Goal: Contribute content: Contribute content

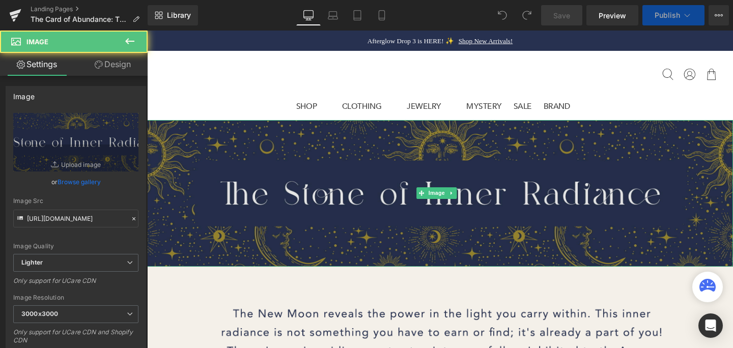
click at [534, 174] on img at bounding box center [455, 202] width 616 height 154
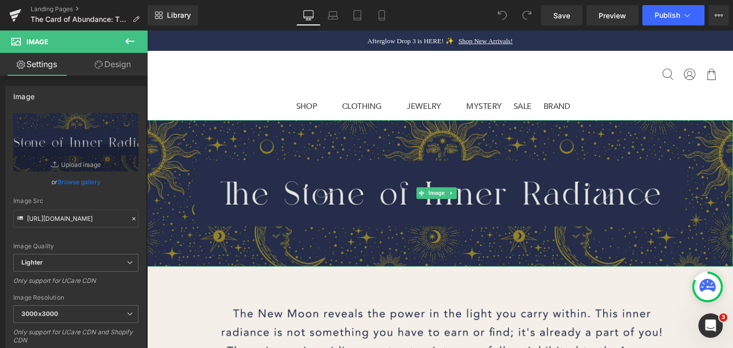
click at [537, 202] on img at bounding box center [455, 202] width 616 height 154
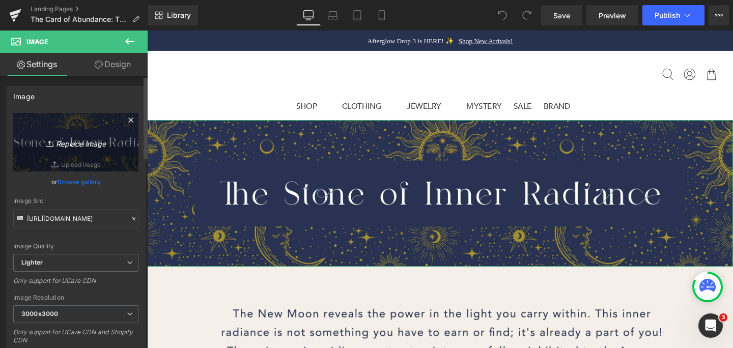
click at [90, 145] on icon "Replace Image" at bounding box center [75, 142] width 81 height 13
type input "C:\fakepath\The Empress - Banner.png"
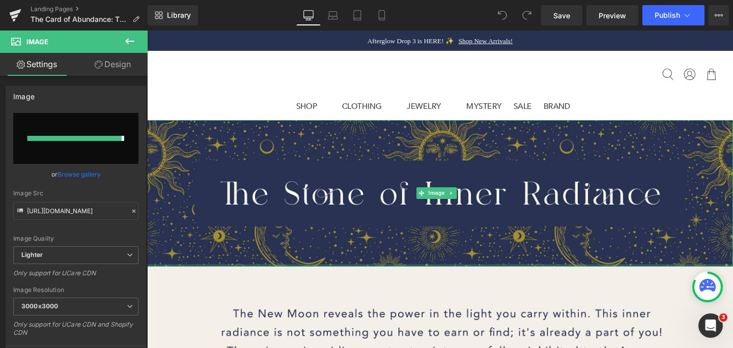
type input "https://ucarecdn.com/919affd3-32e6-4f44-ba1e-356324afd03c/-/format/auto/-/previ…"
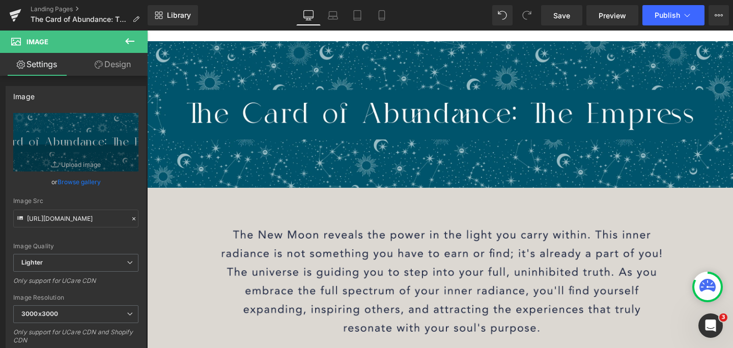
scroll to position [84, 0]
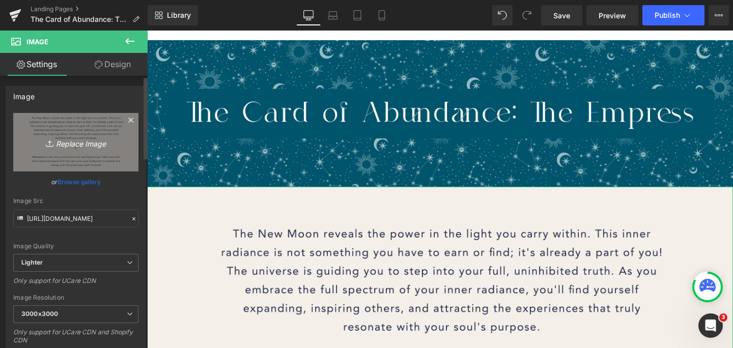
click at [70, 143] on icon "Replace Image" at bounding box center [75, 142] width 81 height 13
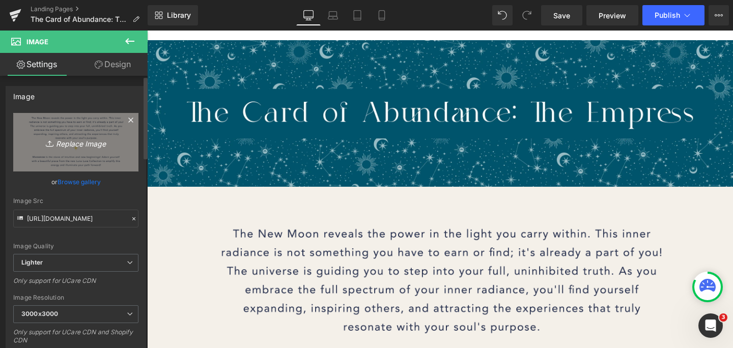
type input "C:\fakepath\The Empress.png"
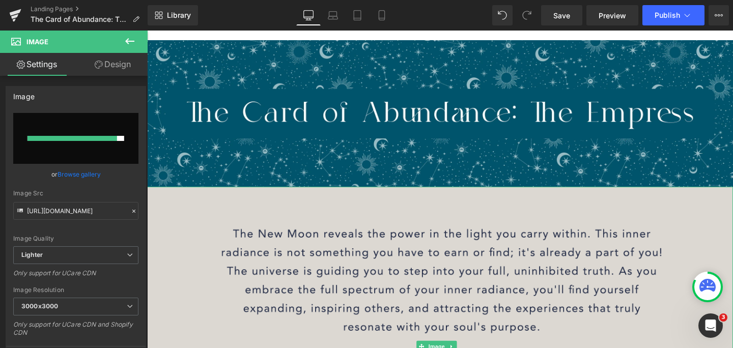
type input "[URL][DOMAIN_NAME]"
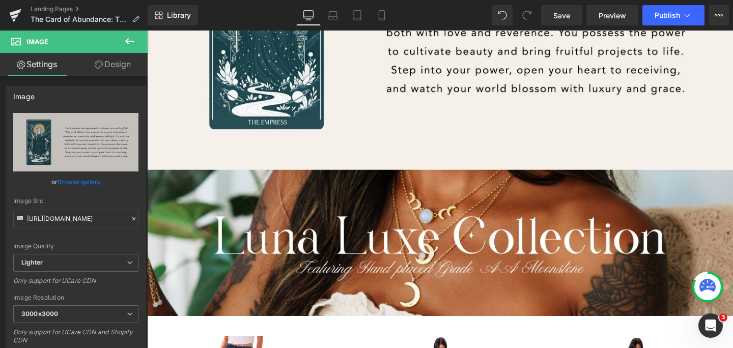
scroll to position [540, 0]
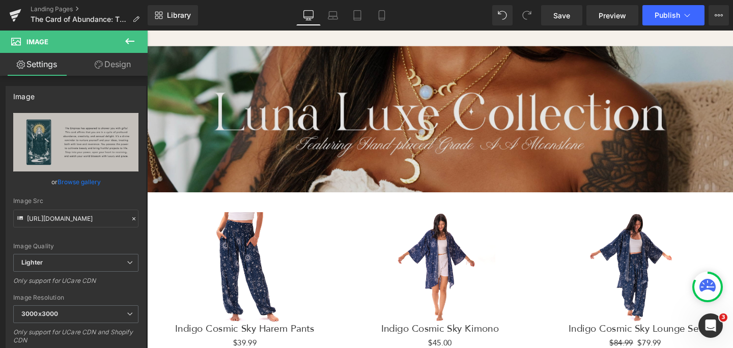
click at [501, 130] on img at bounding box center [455, 124] width 616 height 154
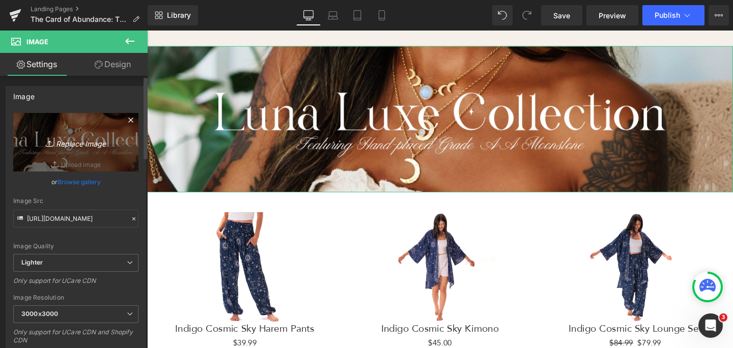
click at [67, 143] on icon "Replace Image" at bounding box center [75, 142] width 81 height 13
click at [91, 153] on link "Replace Image" at bounding box center [75, 142] width 125 height 59
type input "C:\fakepath\ShopCosmicSky_SkinnyBanner-1.png"
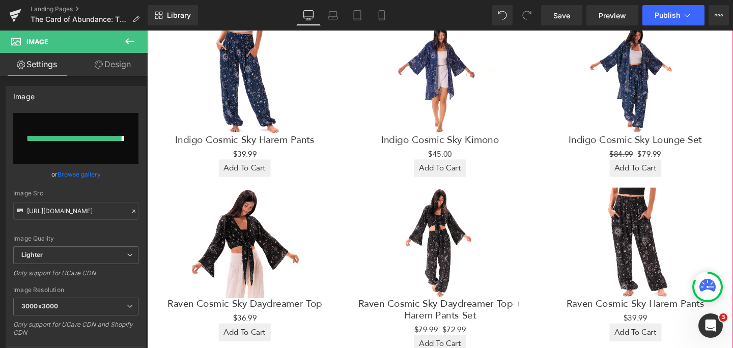
scroll to position [702, 0]
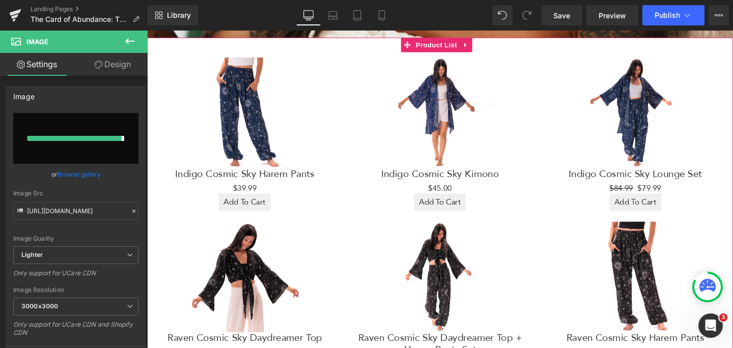
type input "https://ucarecdn.com/fbafcfff-4b6b-4b12-908d-a9b793e39a15/-/format/auto/-/previ…"
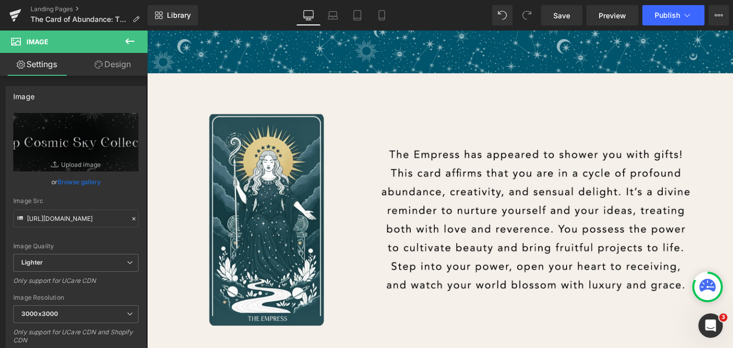
scroll to position [0, 0]
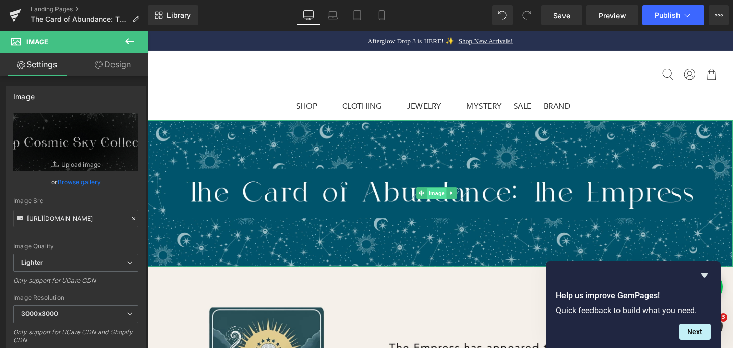
click at [447, 204] on span "Image" at bounding box center [451, 202] width 21 height 12
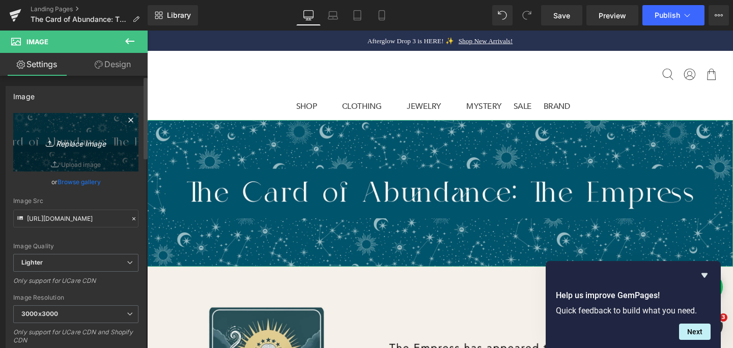
click at [87, 144] on icon "Replace Image" at bounding box center [75, 142] width 81 height 13
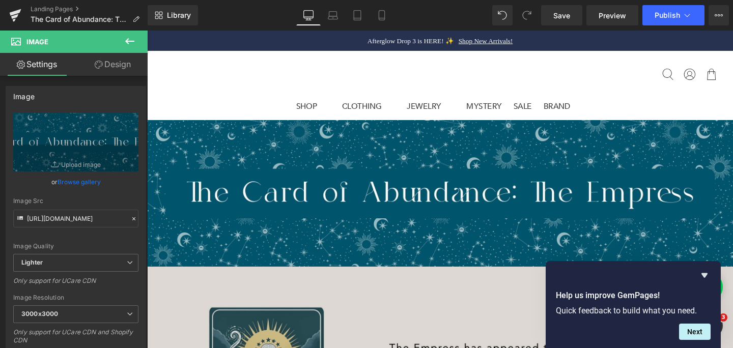
type input "C:\fakepath\The Empress - Banner (1).png"
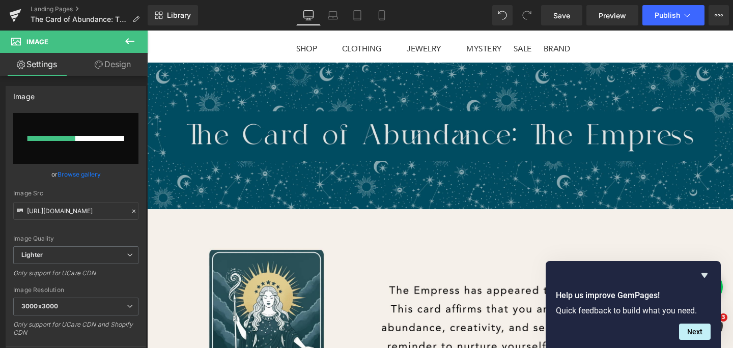
scroll to position [98, 0]
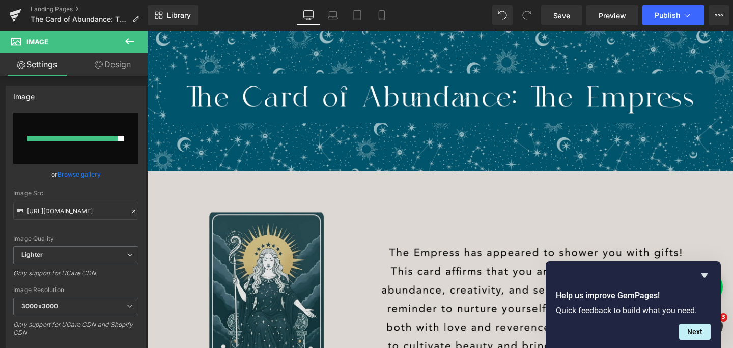
type input "https://ucarecdn.com/efdcf4d1-fac4-44f1-97c1-63abe2a93ab6/-/format/auto/-/previ…"
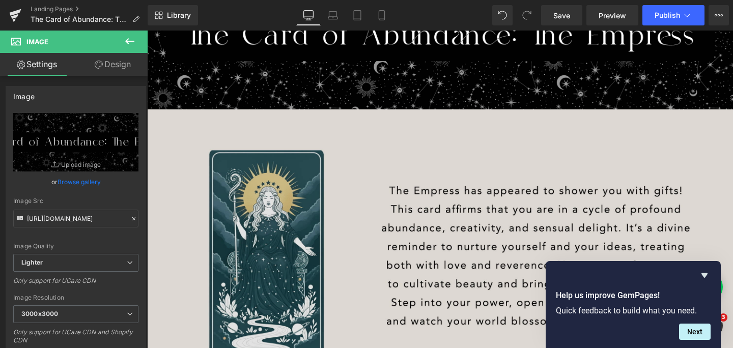
scroll to position [186, 0]
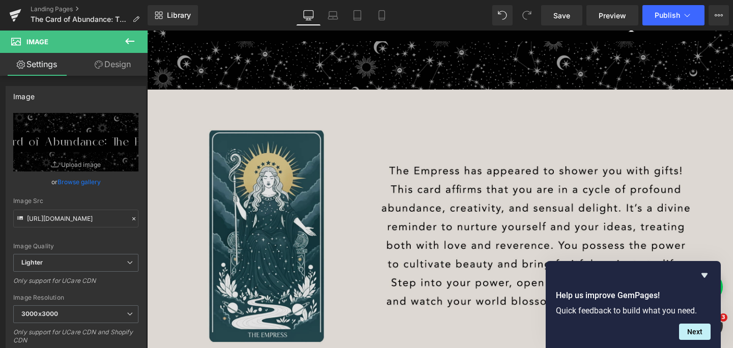
click at [451, 217] on img at bounding box center [455, 247] width 616 height 308
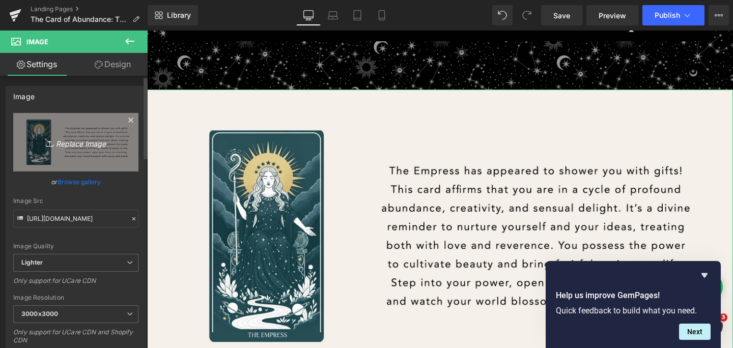
click at [93, 141] on icon "Replace Image" at bounding box center [75, 142] width 81 height 13
type input "C:\fakepath\The Empress (1).png"
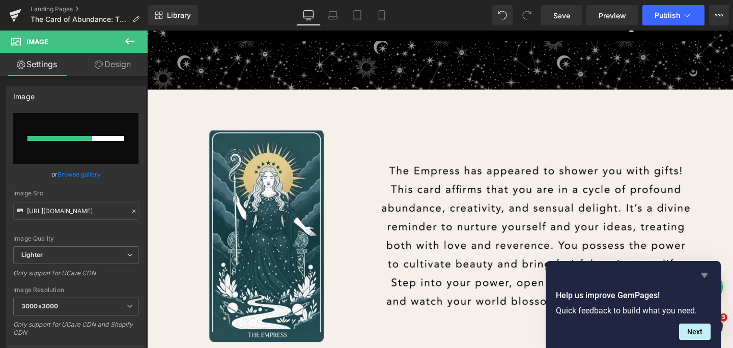
click at [704, 274] on icon "Hide survey" at bounding box center [704, 275] width 6 height 5
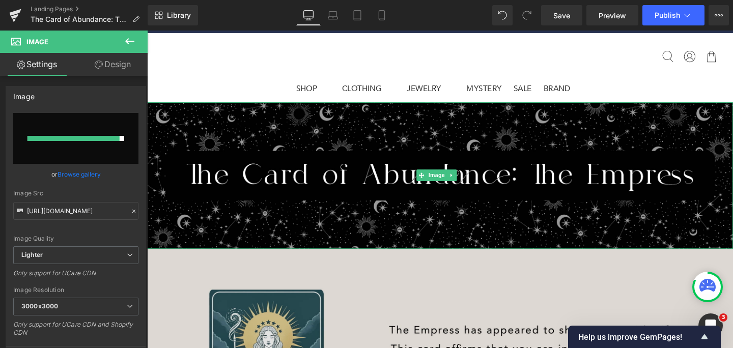
scroll to position [91, 0]
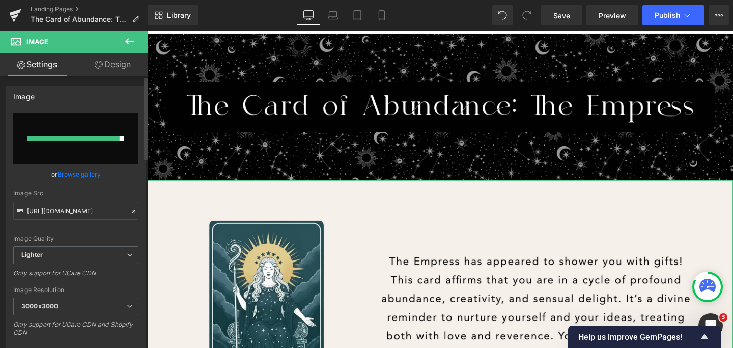
click at [80, 140] on div at bounding box center [73, 138] width 92 height 5
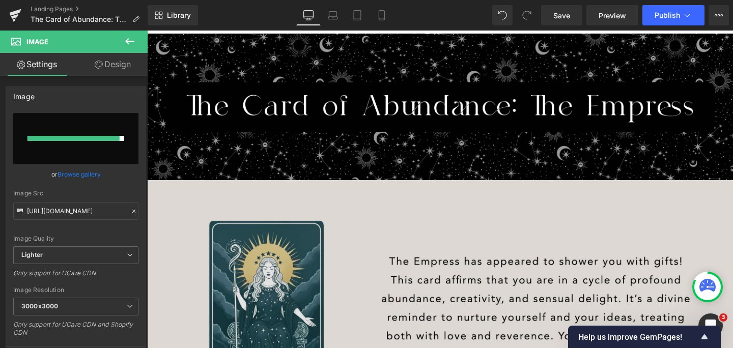
click at [418, 219] on img at bounding box center [455, 342] width 616 height 308
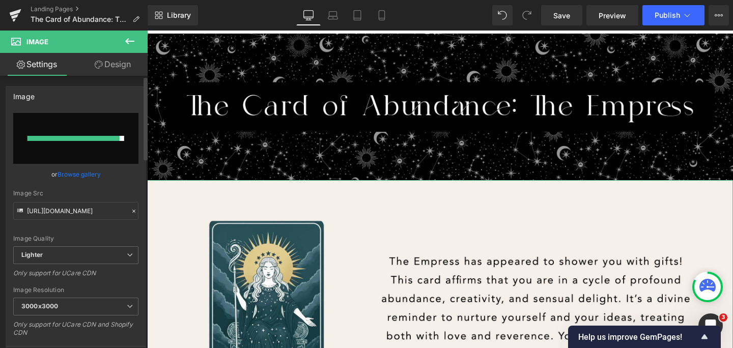
click at [93, 126] on input "file" at bounding box center [75, 138] width 125 height 51
type input "C:\fakepath\The Empress (1).png"
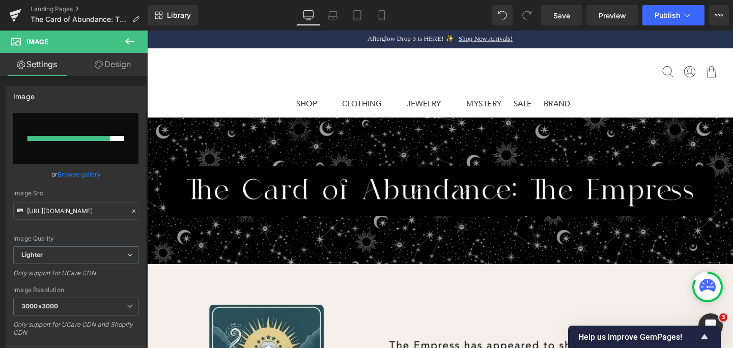
scroll to position [0, 0]
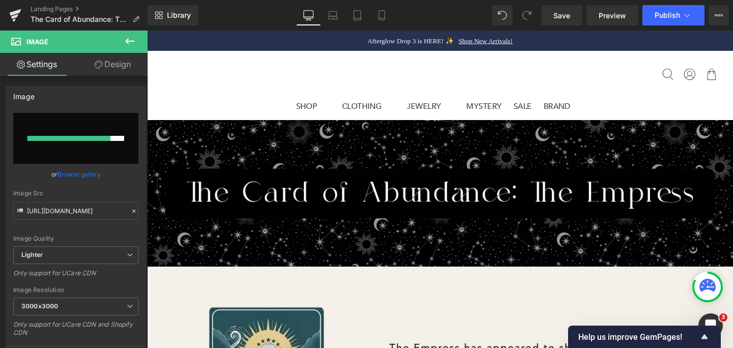
click at [474, 84] on img "main navigation" at bounding box center [454, 76] width 109 height 31
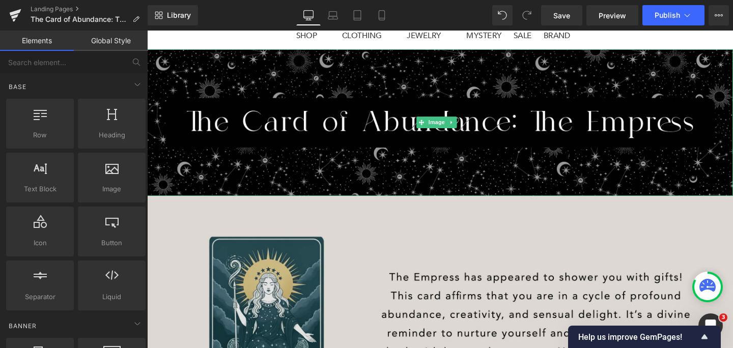
scroll to position [106, 0]
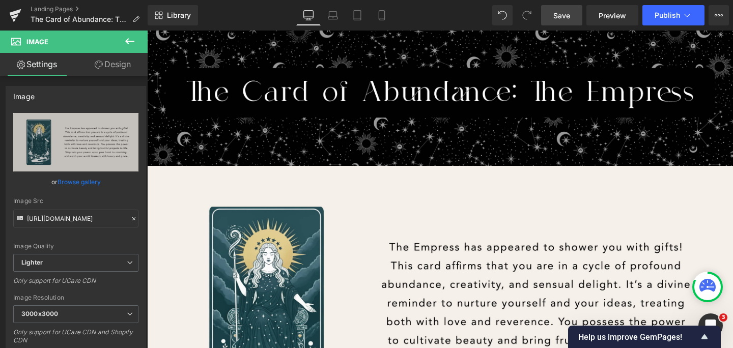
click at [549, 16] on link "Save" at bounding box center [561, 15] width 41 height 20
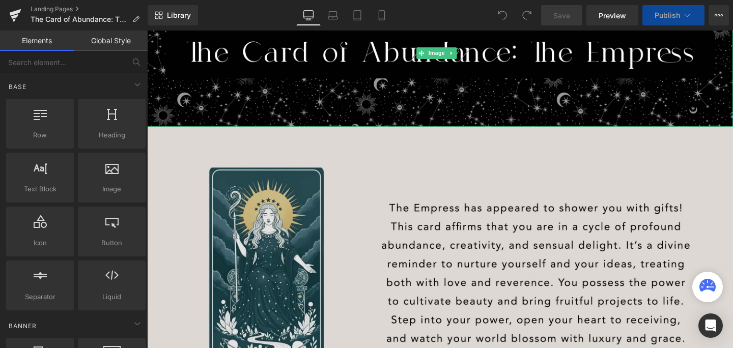
scroll to position [155, 0]
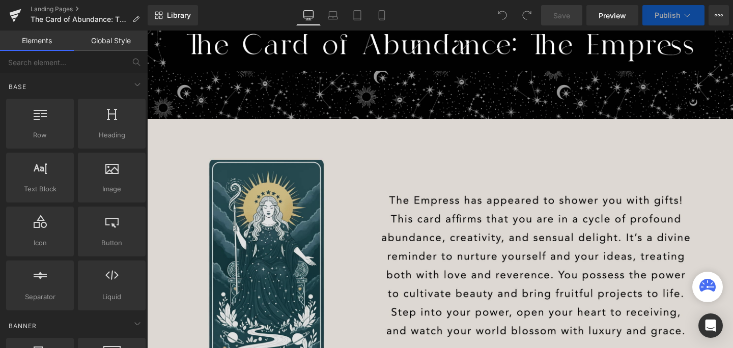
click at [506, 229] on img at bounding box center [455, 278] width 616 height 308
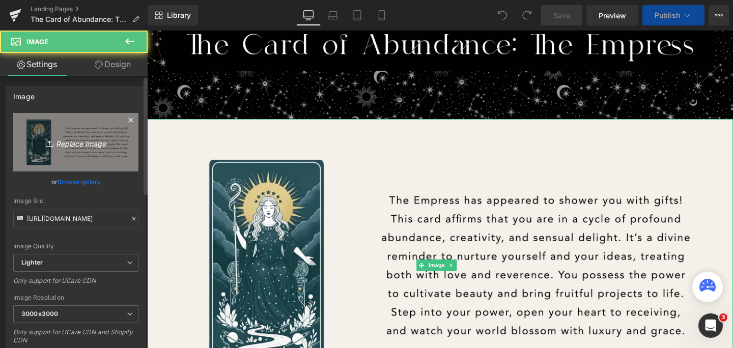
scroll to position [0, 0]
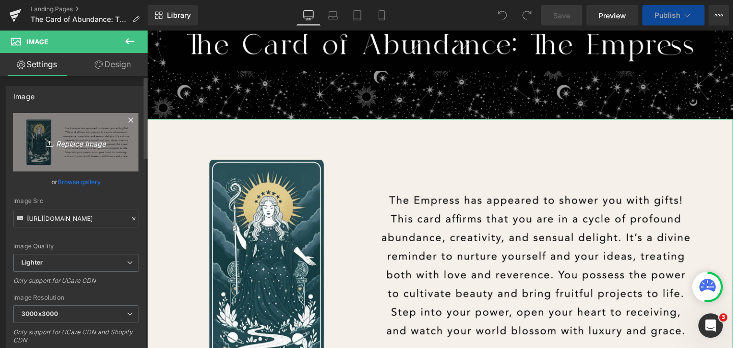
click at [67, 145] on icon "Replace Image" at bounding box center [75, 142] width 81 height 13
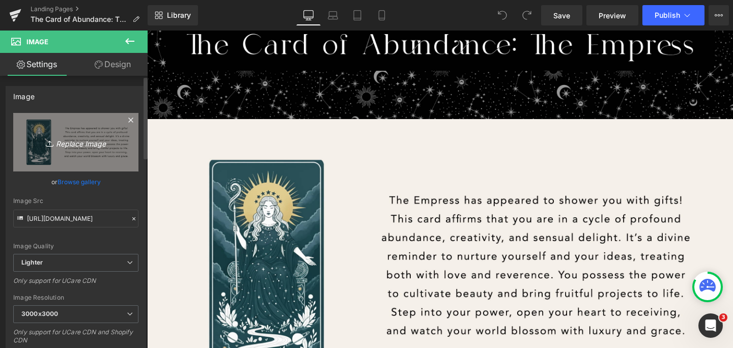
type input "C:\fakepath\The Empress (1).png"
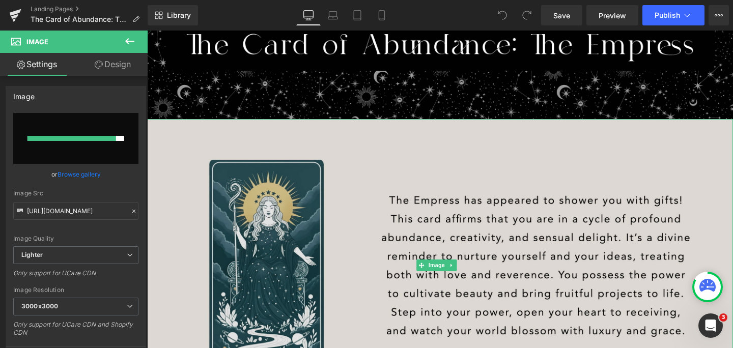
type input "[URL][DOMAIN_NAME]"
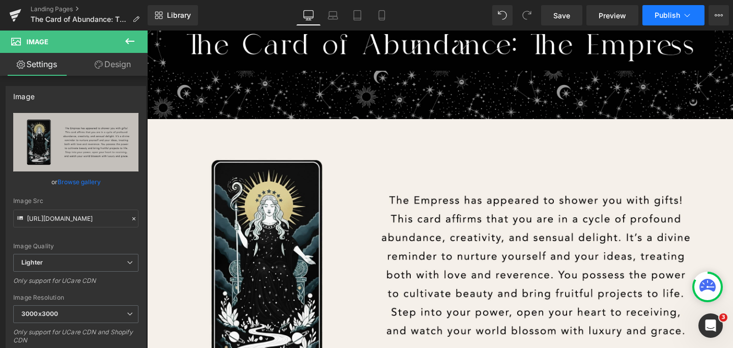
click at [681, 15] on button "Publish" at bounding box center [673, 15] width 62 height 20
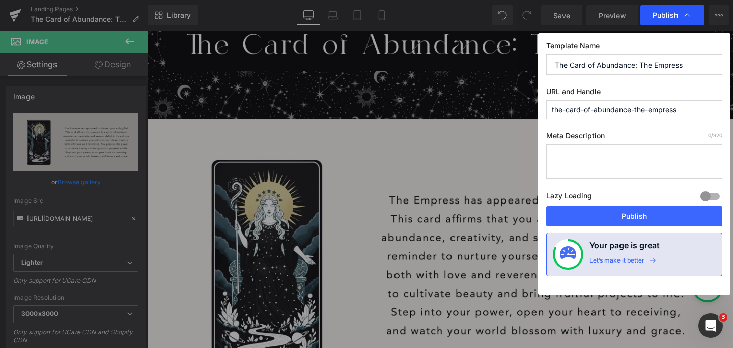
click at [679, 15] on span "Publish" at bounding box center [672, 15] width 40 height 10
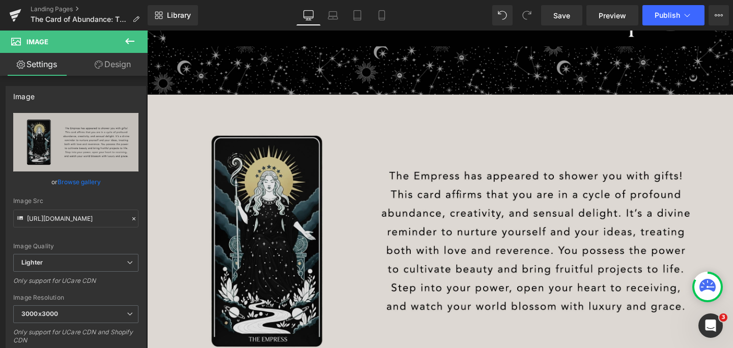
scroll to position [182, 0]
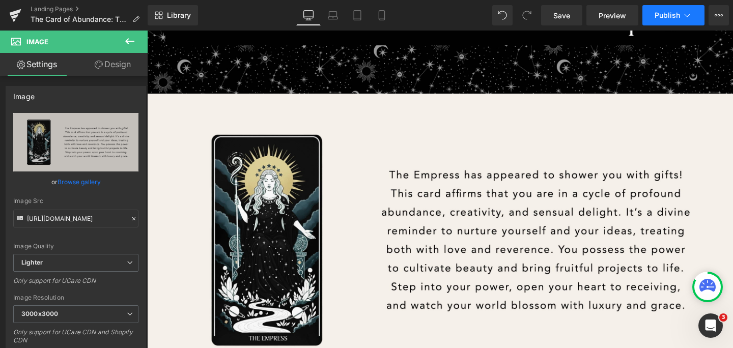
click at [670, 15] on span "Publish" at bounding box center [666, 15] width 25 height 8
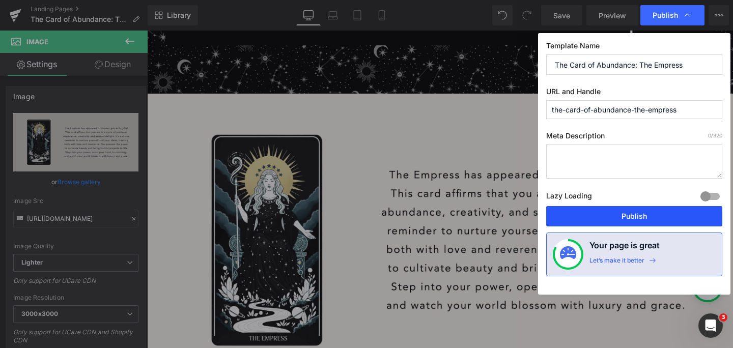
drag, startPoint x: 554, startPoint y: 191, endPoint x: 673, endPoint y: 212, distance: 121.4
click at [673, 212] on button "Publish" at bounding box center [634, 216] width 176 height 20
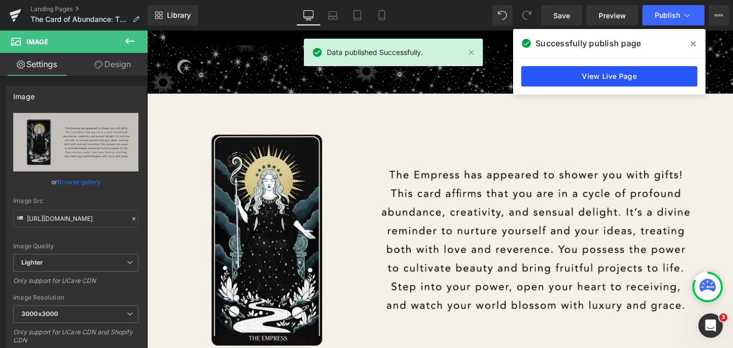
click at [606, 82] on link "View Live Page" at bounding box center [609, 76] width 176 height 20
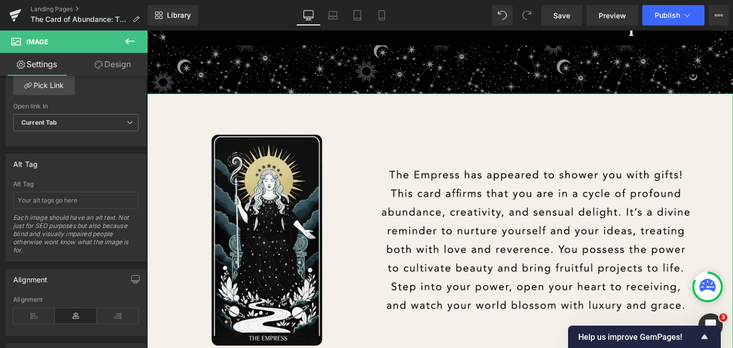
scroll to position [512, 0]
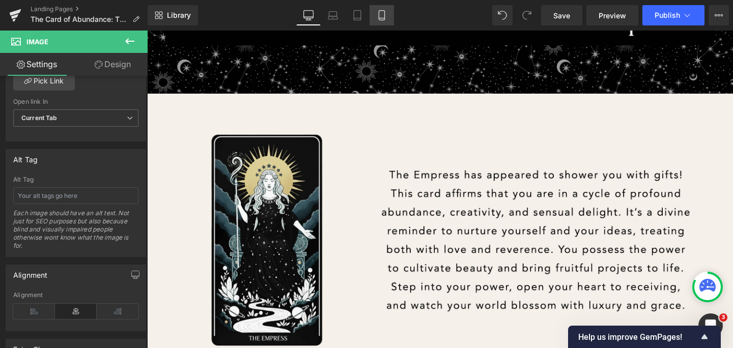
click at [386, 21] on link "Mobile" at bounding box center [381, 15] width 24 height 20
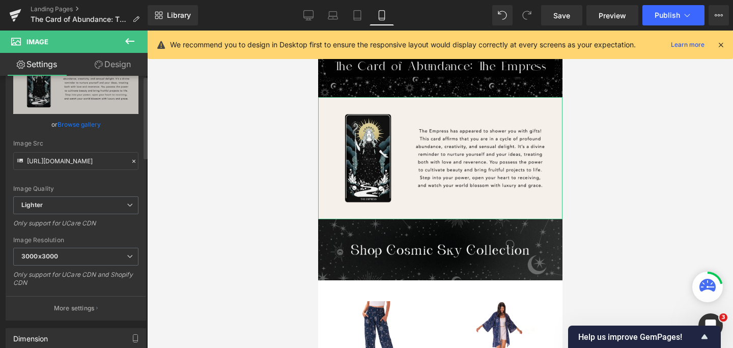
scroll to position [0, 0]
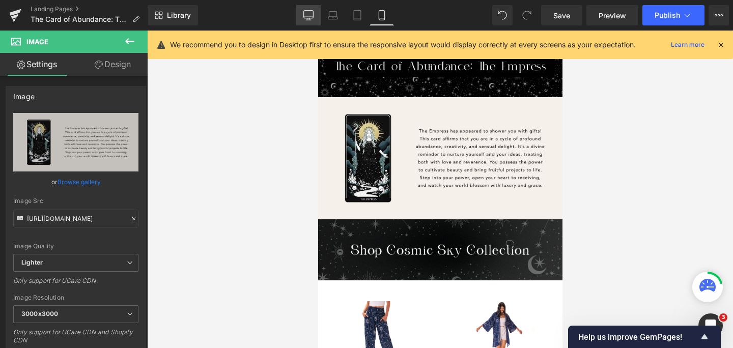
click at [318, 19] on link "Desktop" at bounding box center [308, 15] width 24 height 20
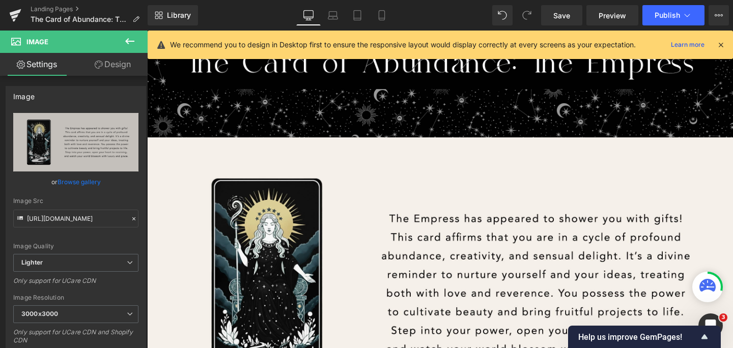
scroll to position [182, 0]
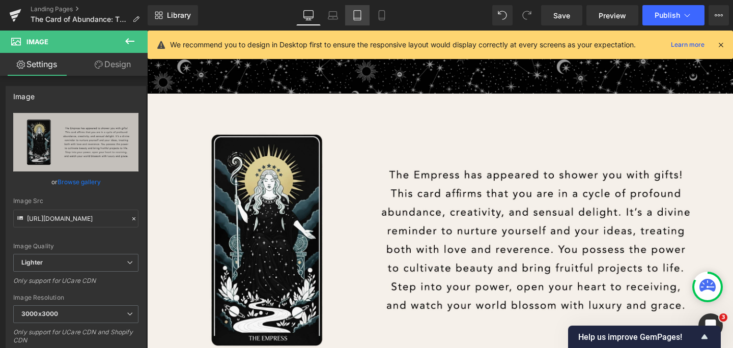
click at [355, 18] on icon at bounding box center [357, 18] width 7 height 0
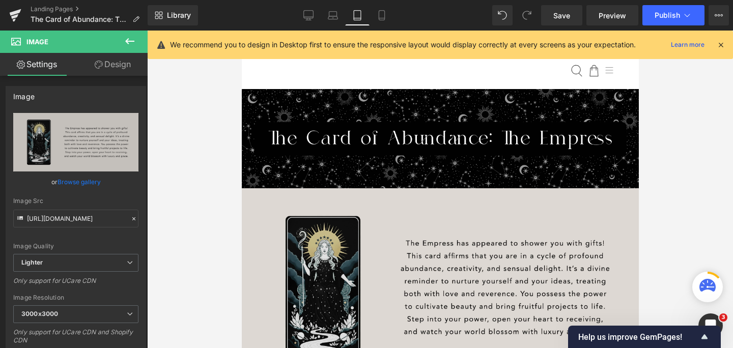
scroll to position [87, 0]
